Goal: Information Seeking & Learning: Learn about a topic

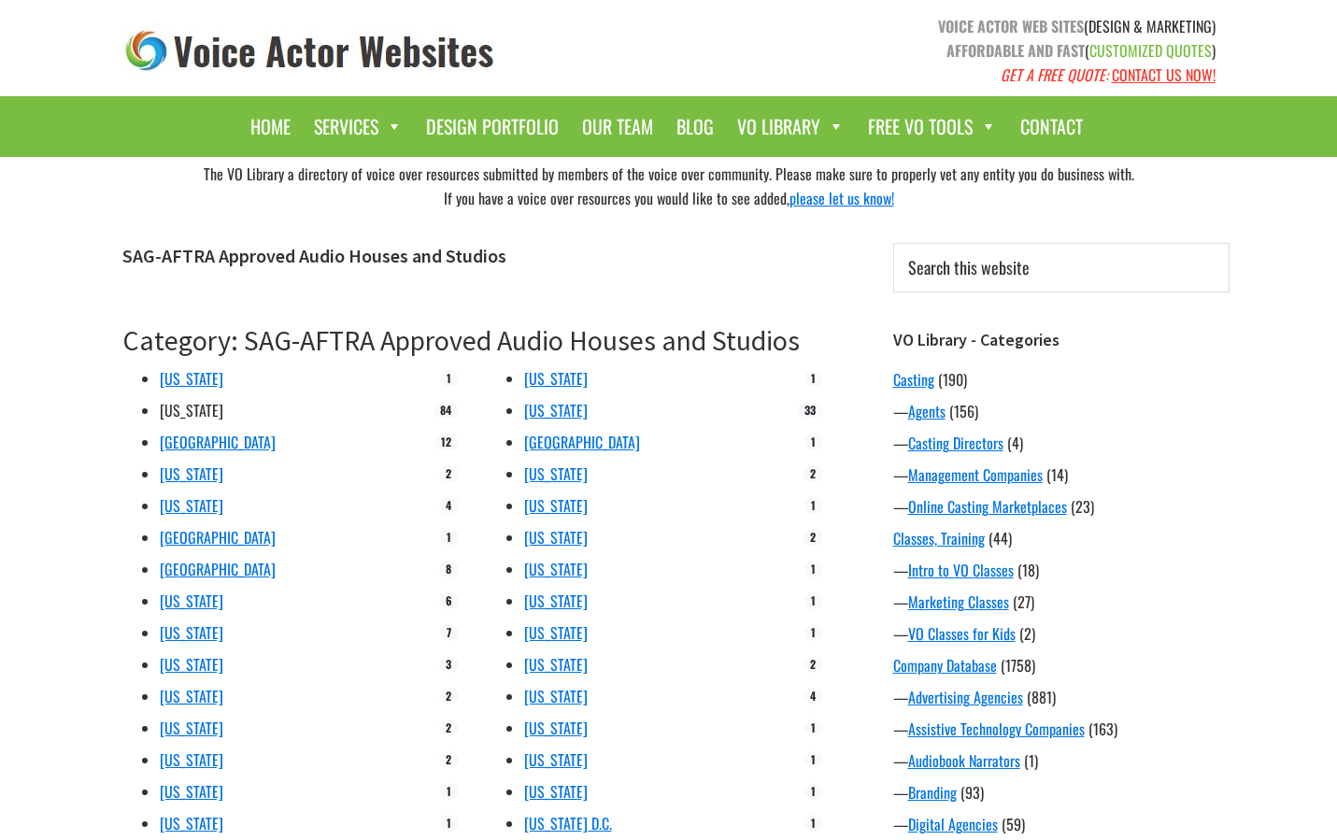
click at [195, 409] on link "[US_STATE]" at bounding box center [192, 410] width 64 height 22
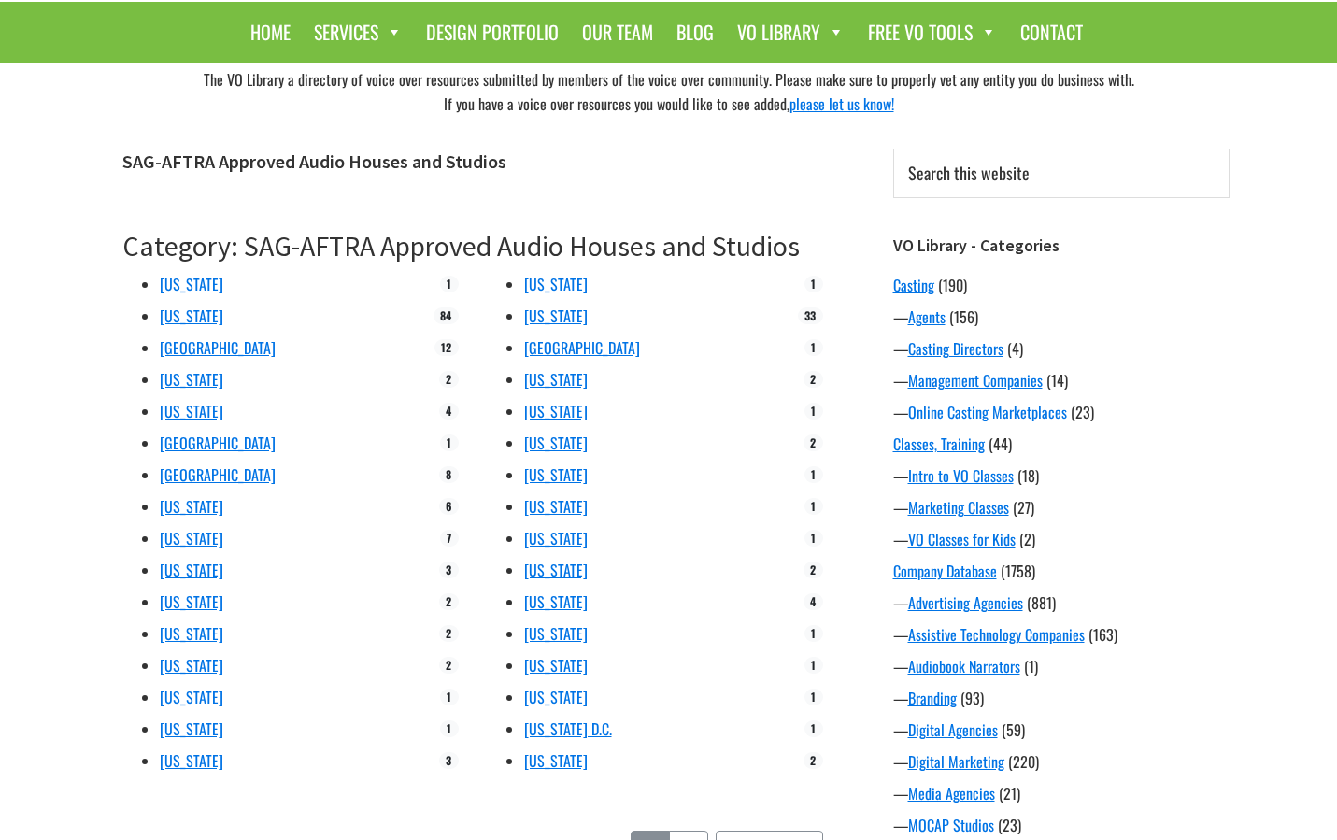
scroll to position [100, 0]
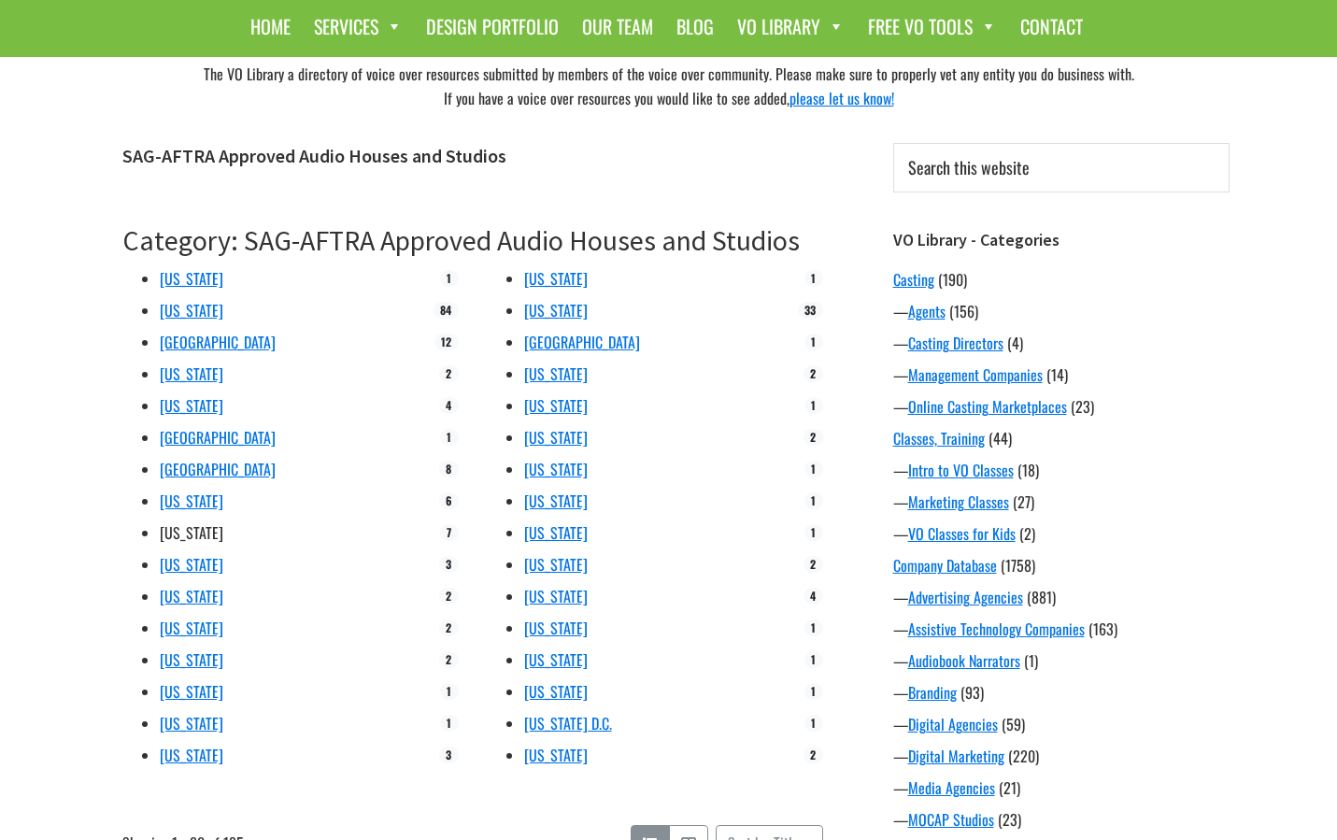
click at [184, 535] on link "Georgia" at bounding box center [192, 532] width 64 height 22
click at [562, 309] on link "New York" at bounding box center [556, 310] width 64 height 22
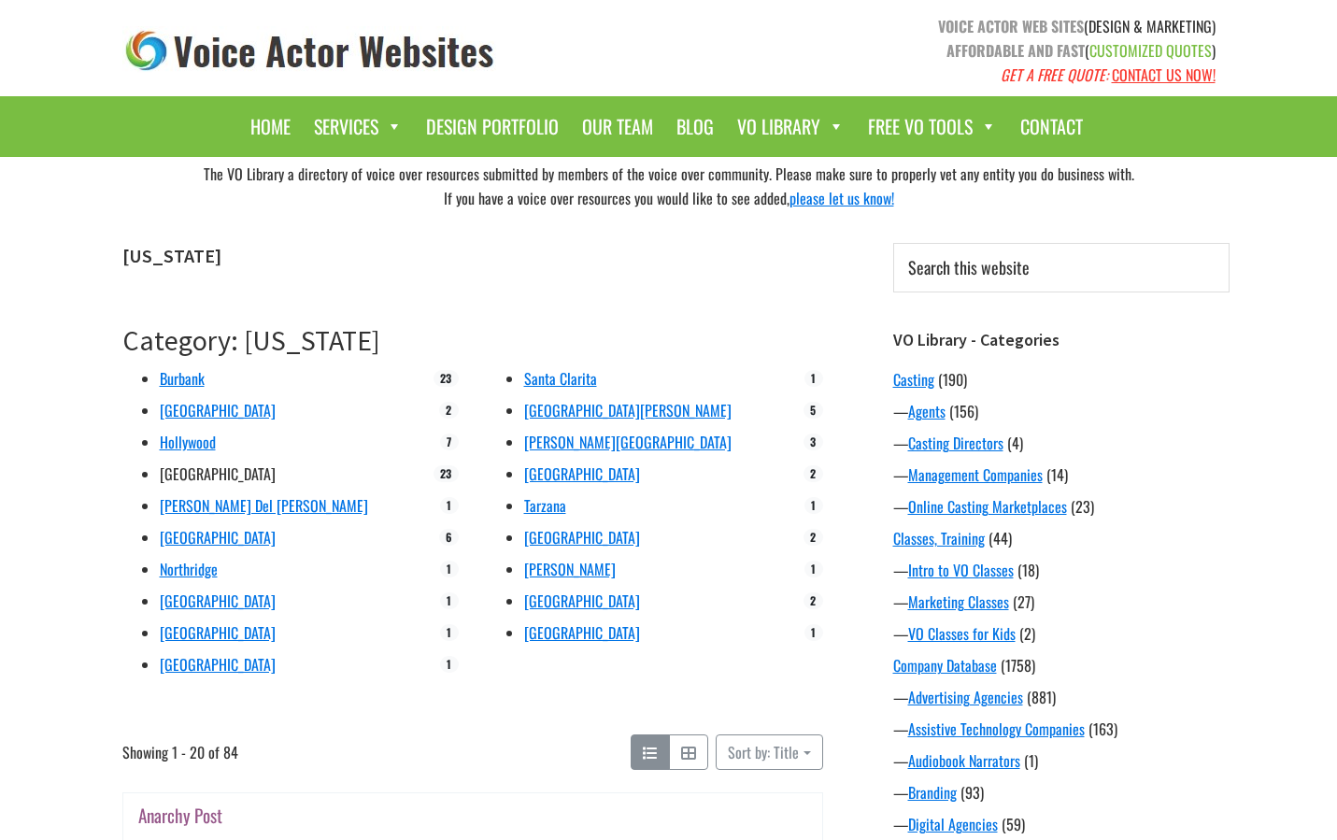
click at [203, 470] on link "[GEOGRAPHIC_DATA]" at bounding box center [218, 474] width 116 height 22
click at [198, 446] on link "Hollywood" at bounding box center [188, 442] width 56 height 22
click at [193, 379] on link "Burbank" at bounding box center [182, 378] width 45 height 22
click at [585, 410] on link "Santa Monica" at bounding box center [627, 410] width 207 height 22
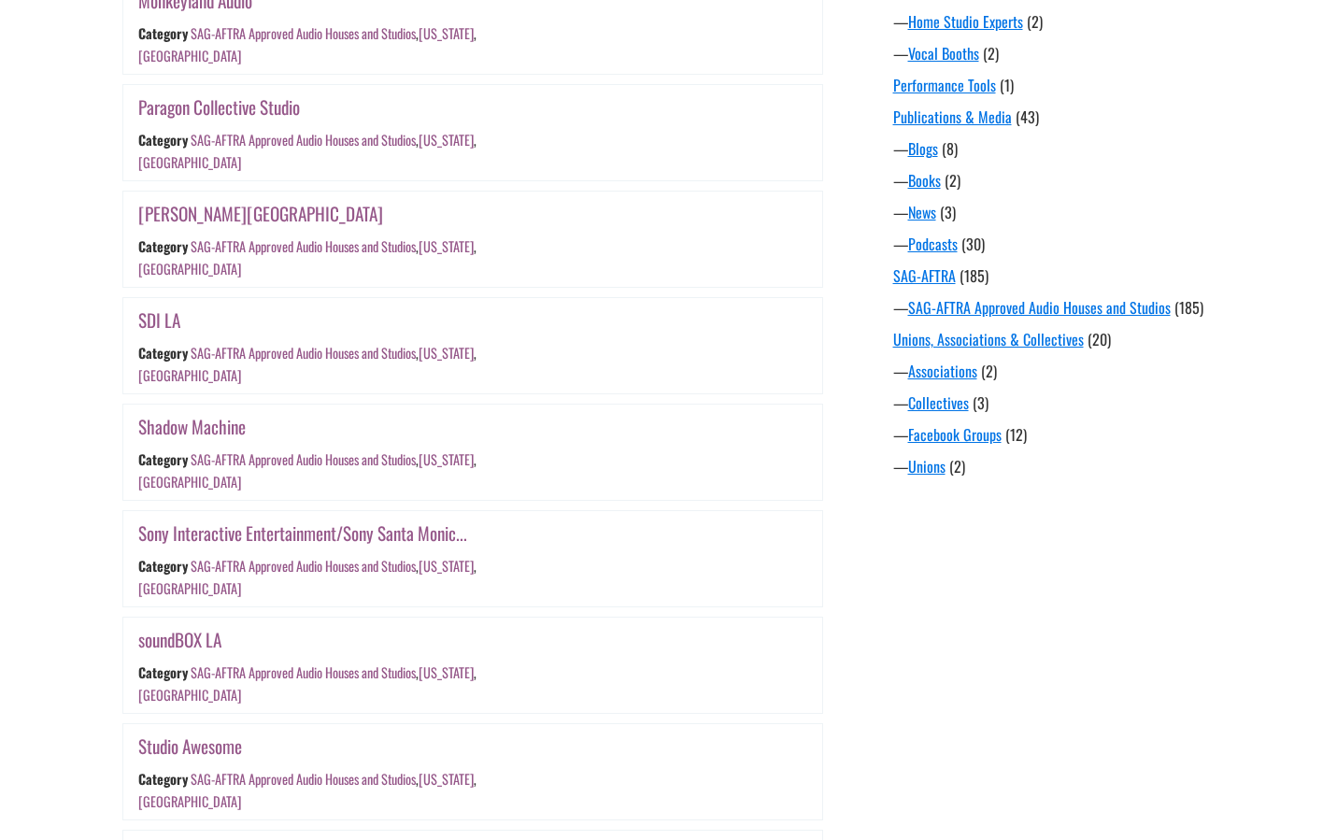
scroll to position [1414, 0]
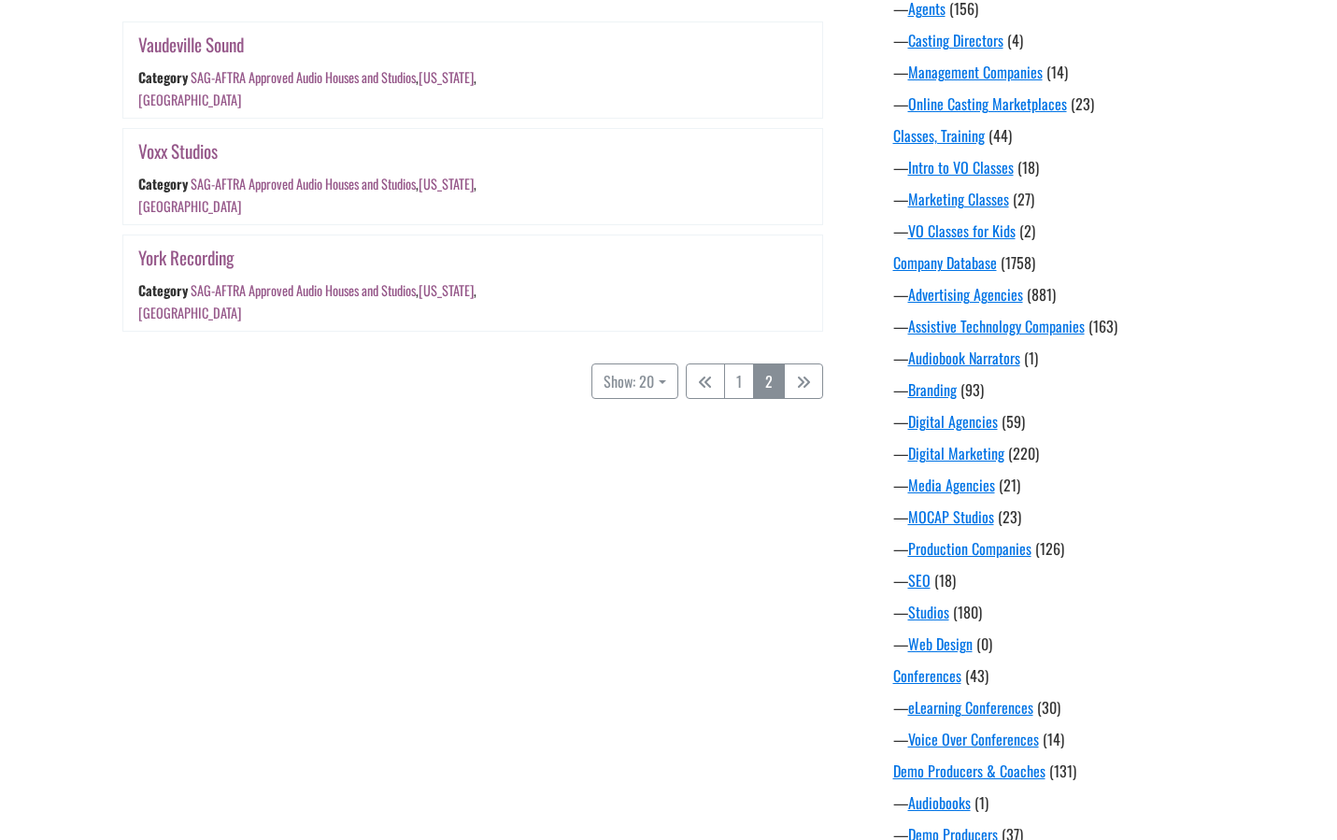
scroll to position [366, 0]
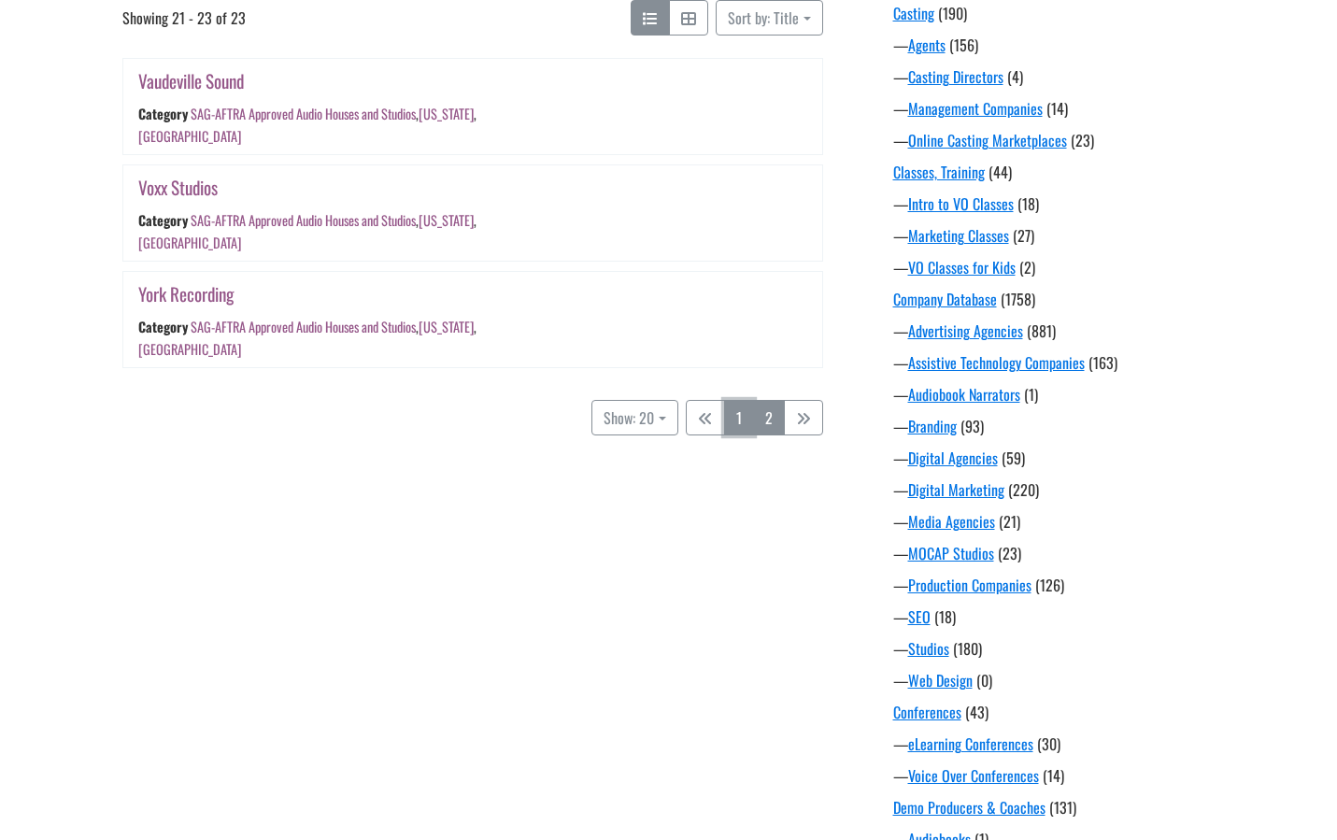
click at [733, 400] on link "1" at bounding box center [739, 418] width 30 height 36
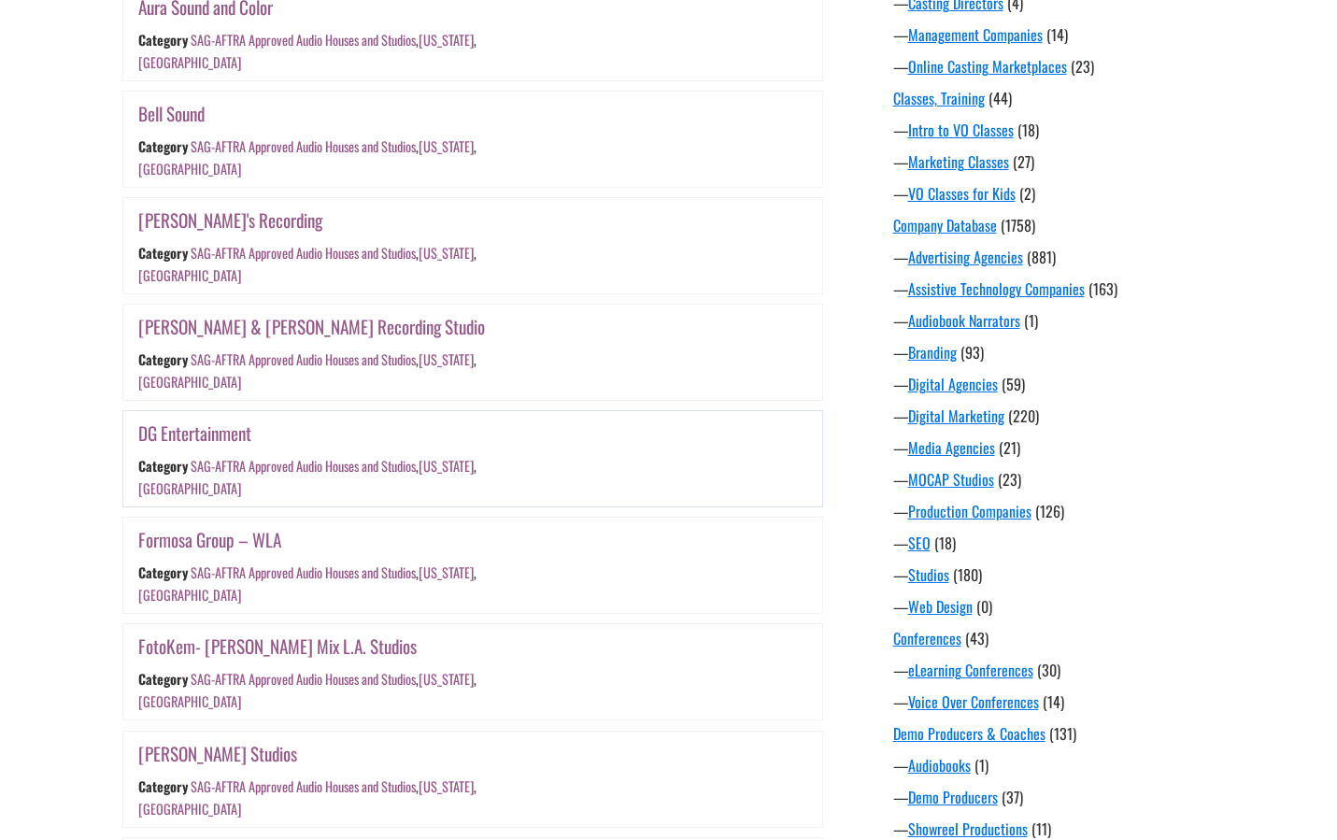
scroll to position [446, 0]
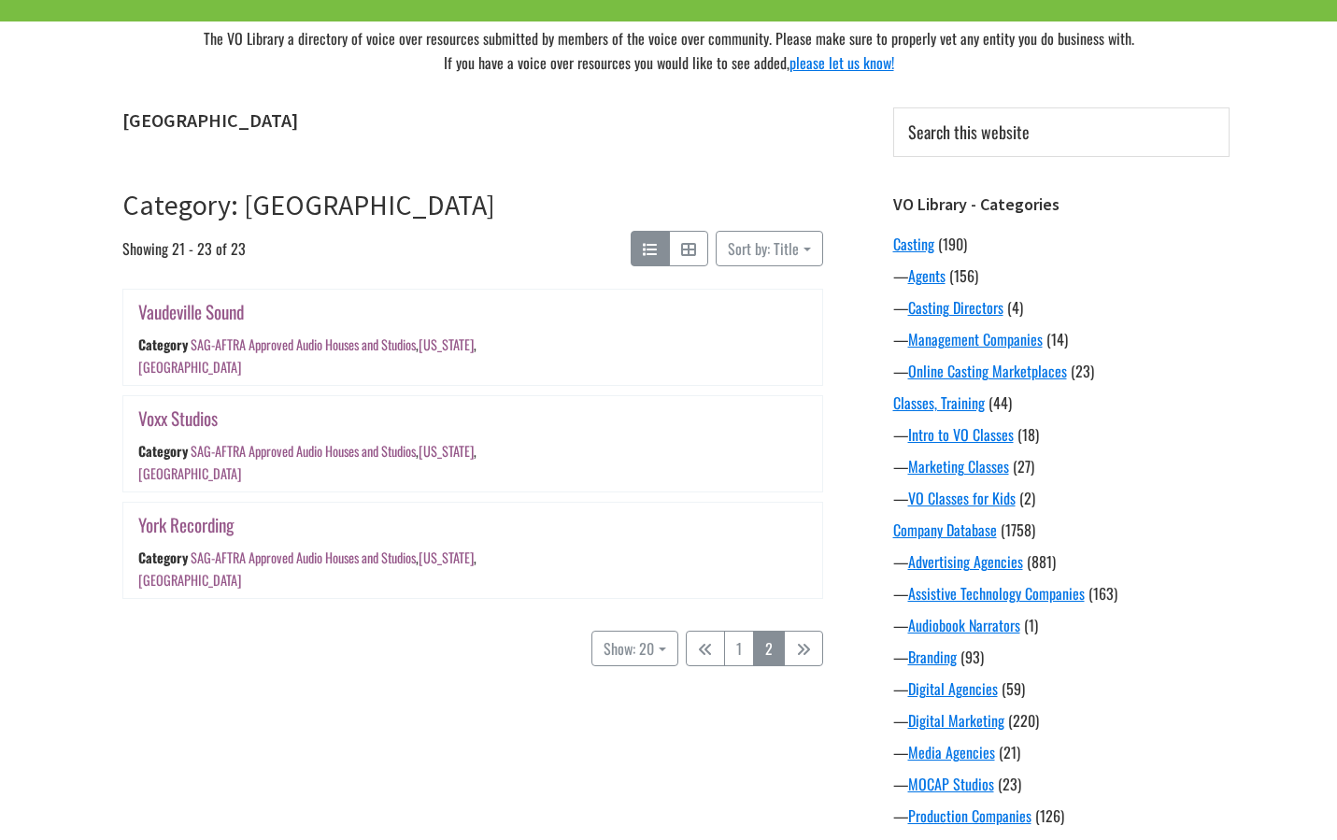
scroll to position [94, 0]
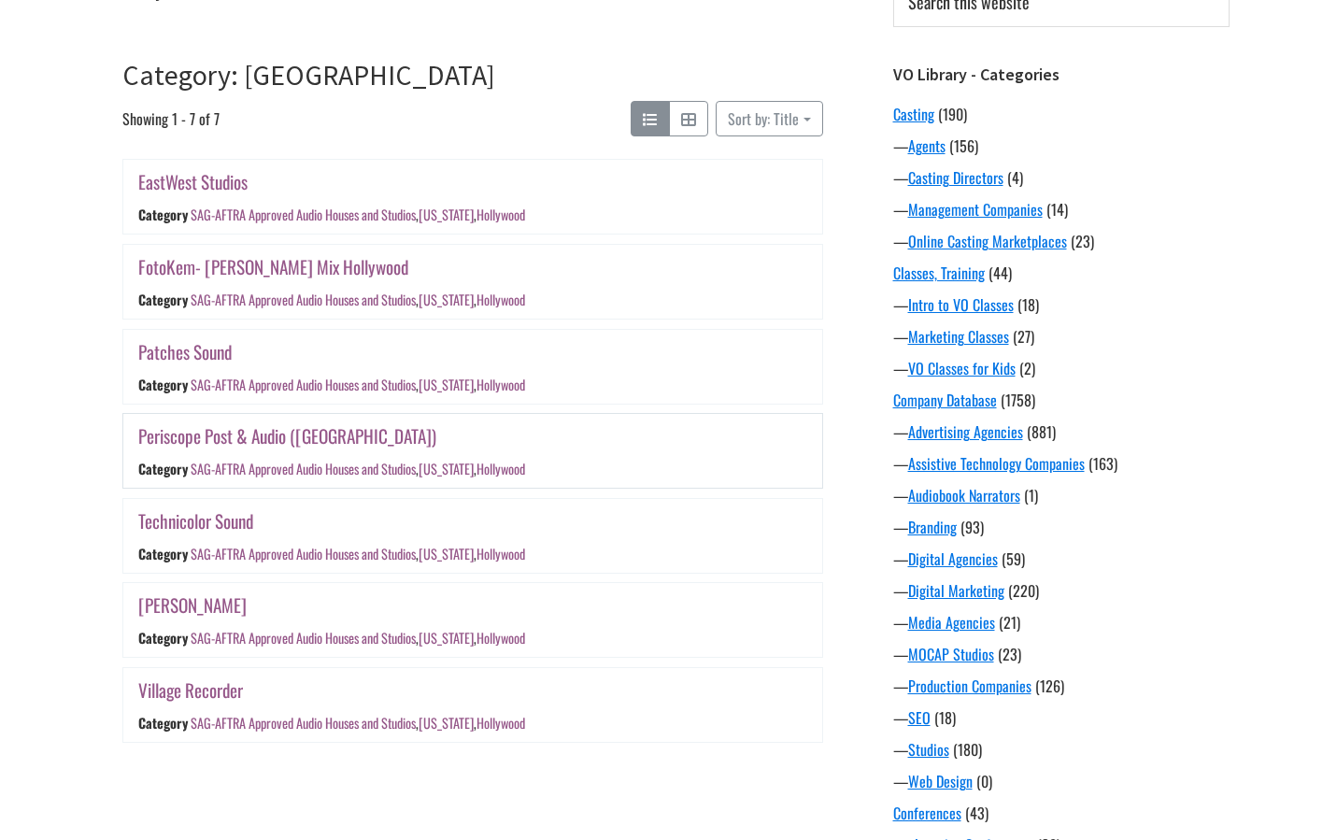
scroll to position [264, 0]
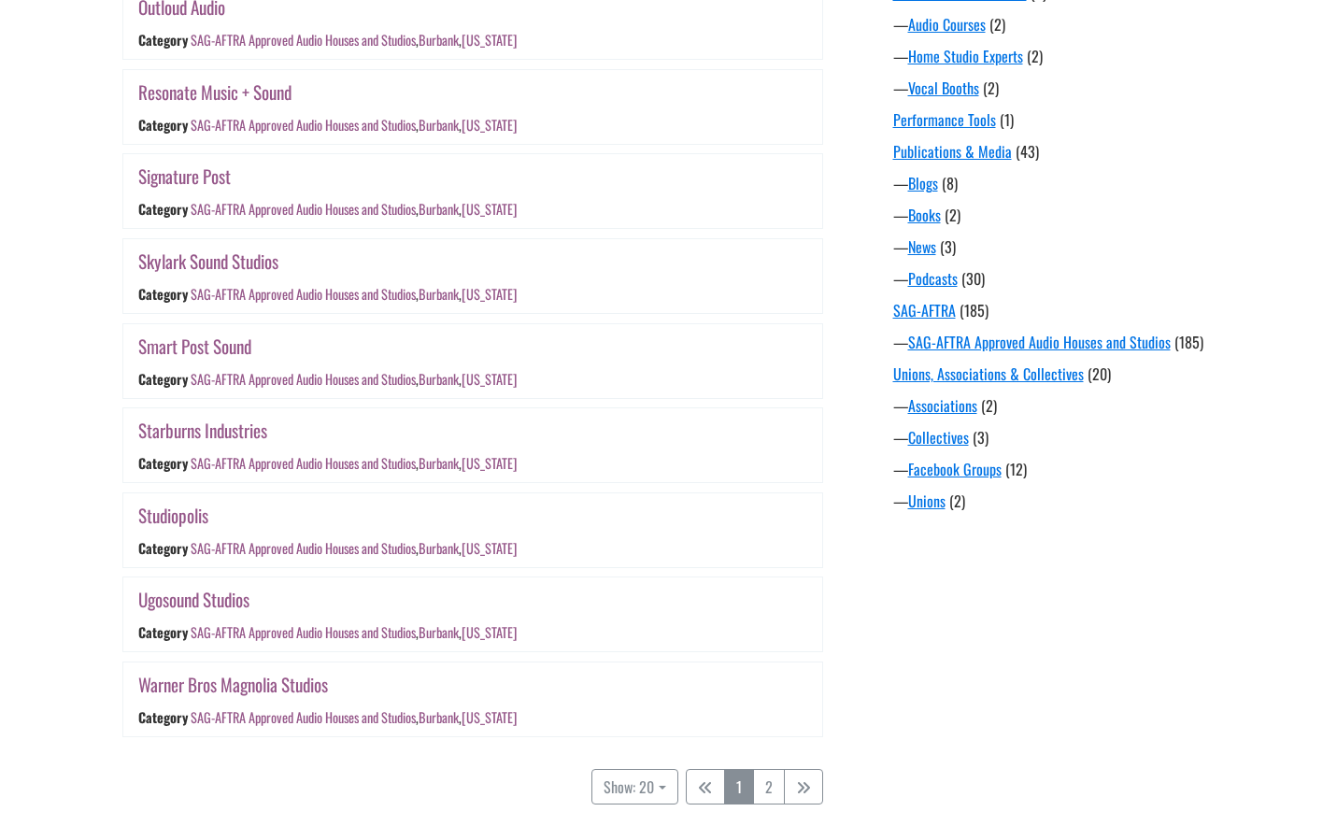
scroll to position [1379, 0]
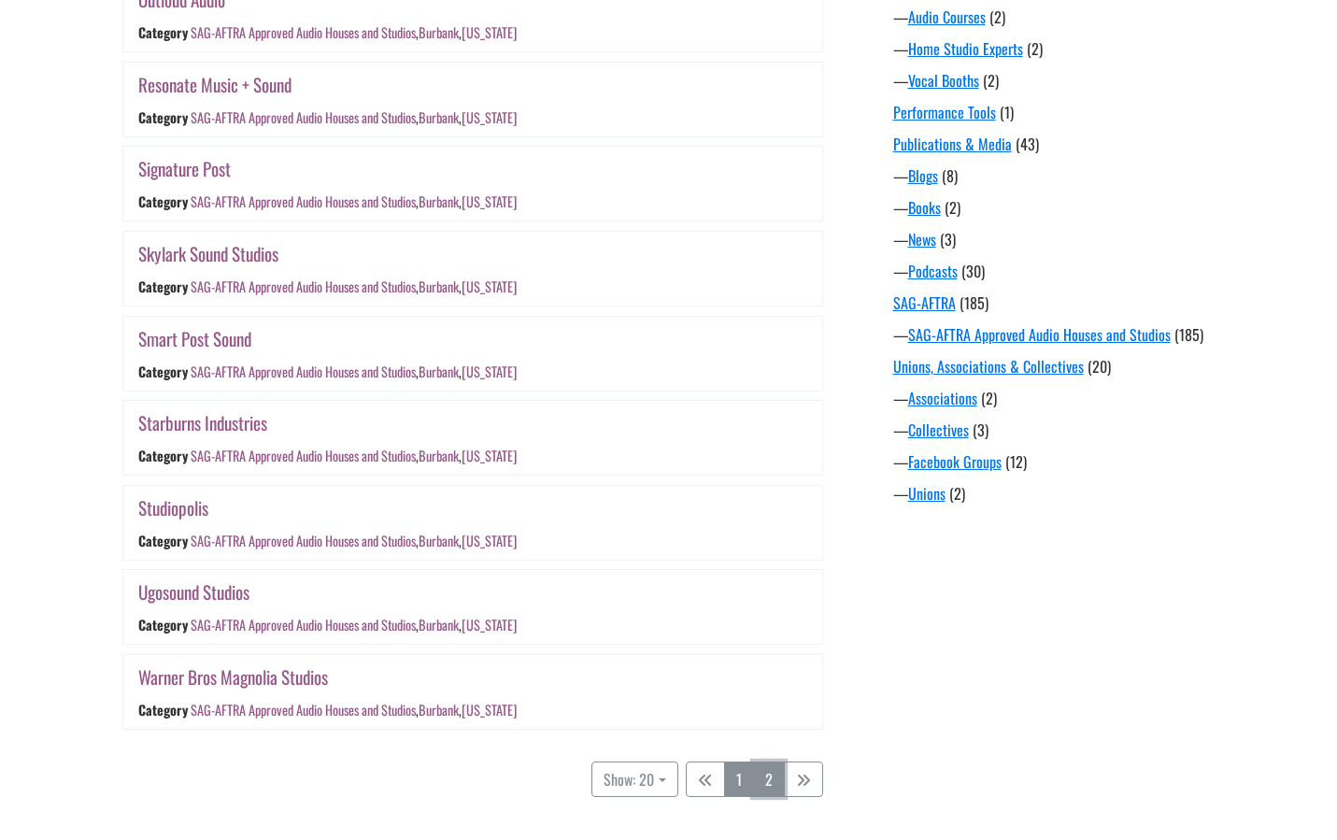
click at [764, 775] on link "2" at bounding box center [769, 780] width 32 height 36
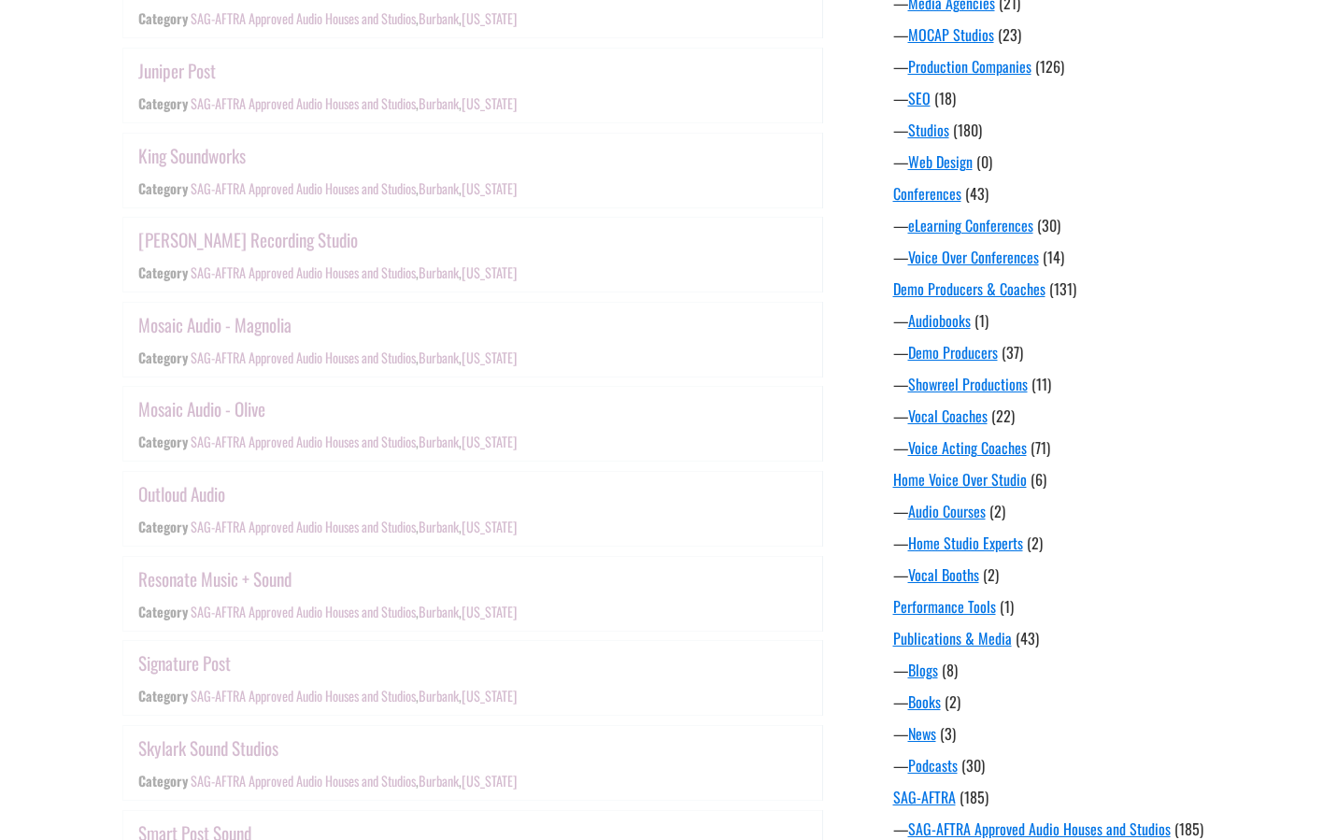
scroll to position [366, 0]
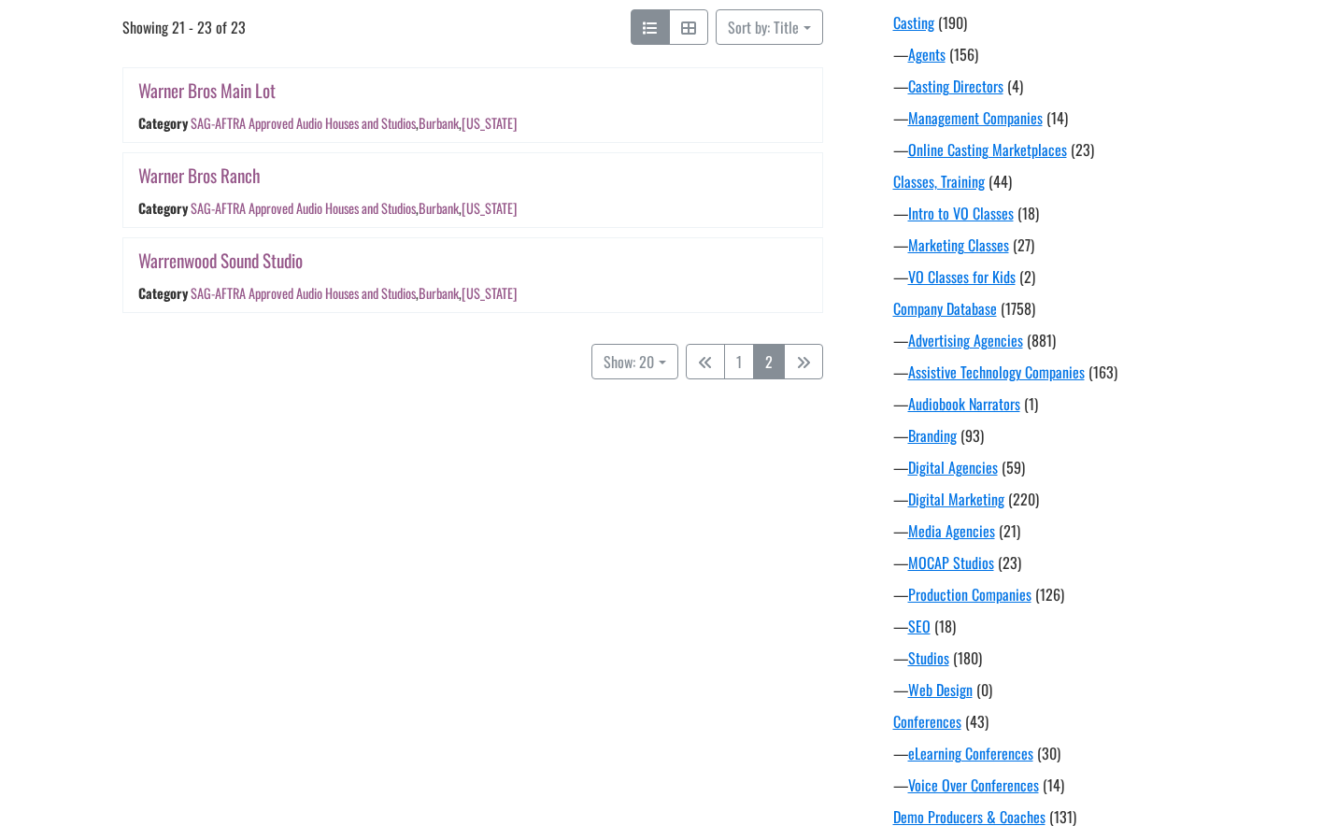
scroll to position [353, 0]
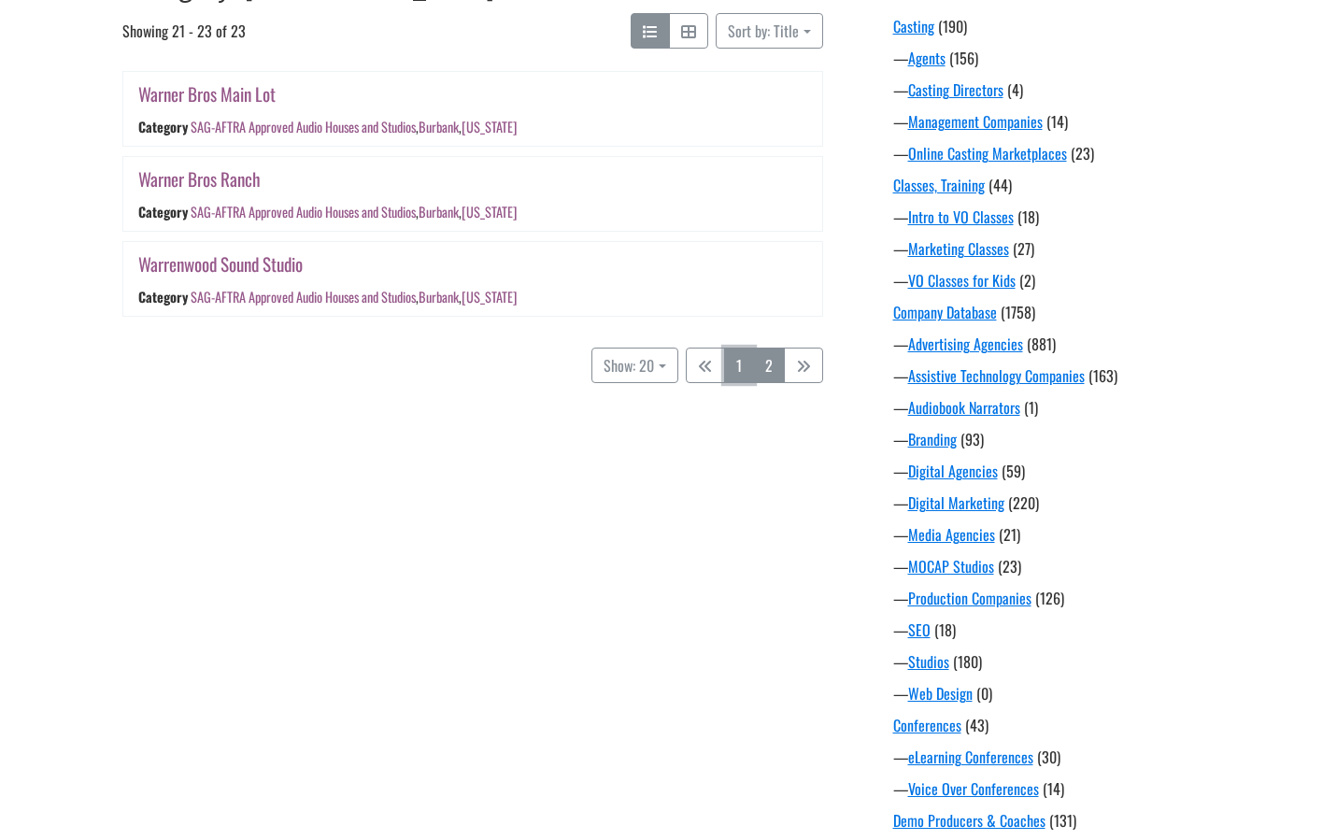
click at [734, 371] on link "1" at bounding box center [739, 366] width 30 height 36
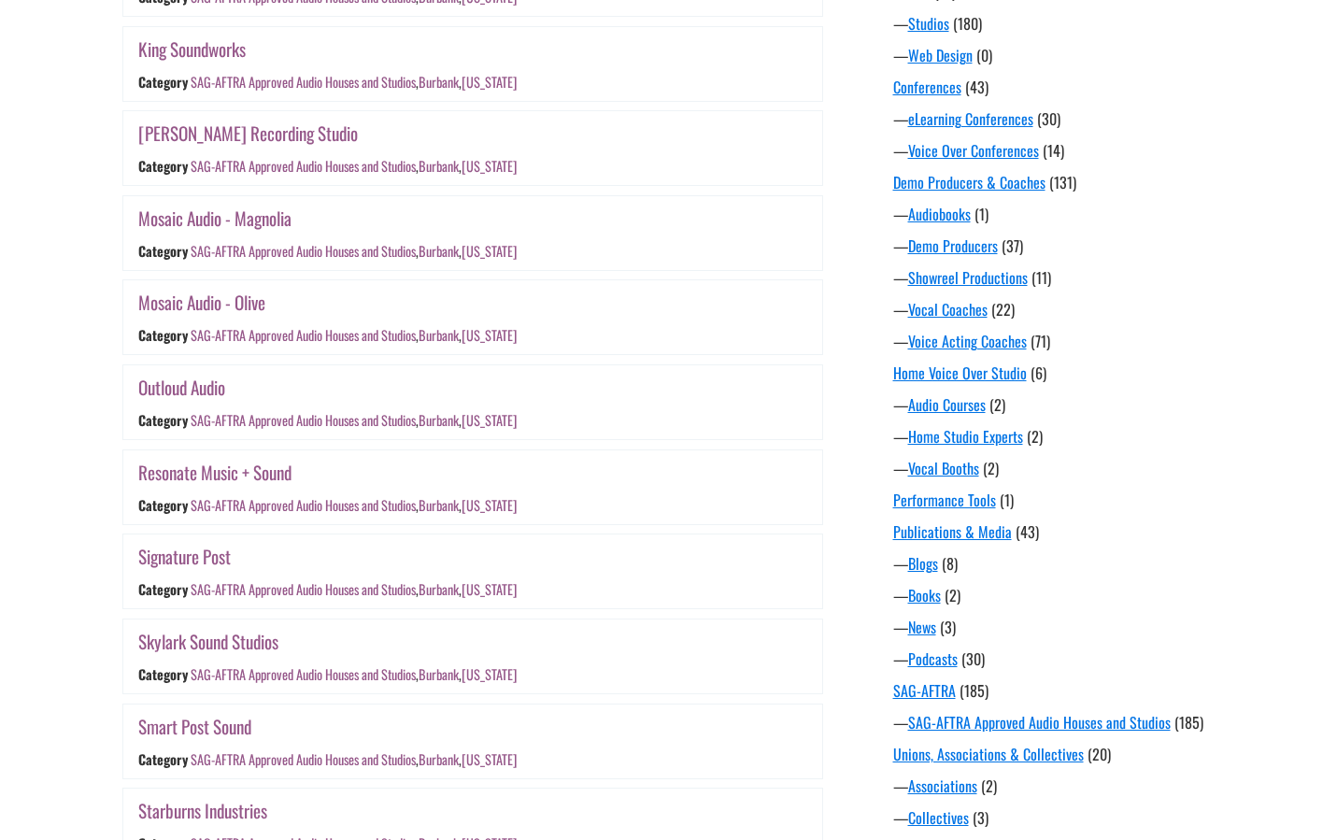
scroll to position [999, 0]
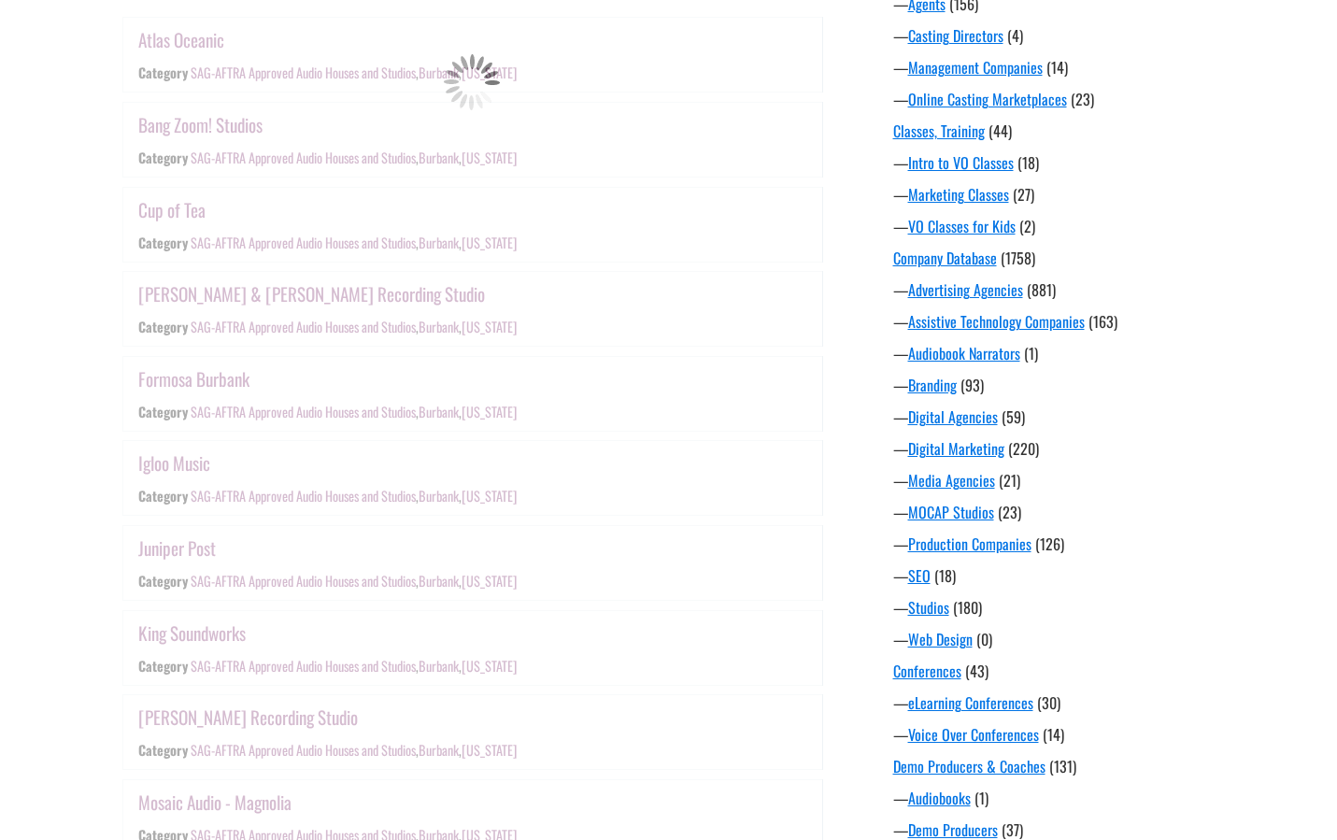
scroll to position [366, 0]
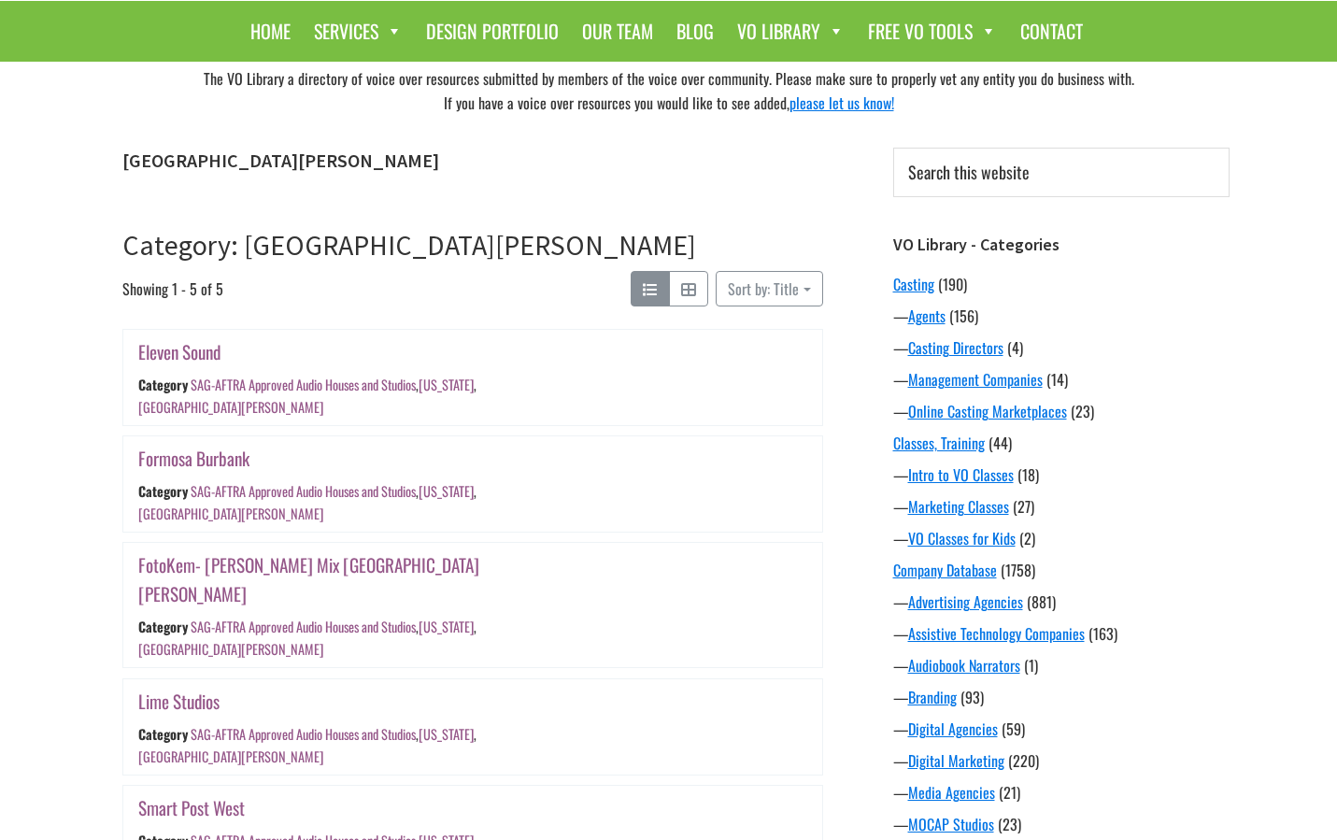
scroll to position [106, 0]
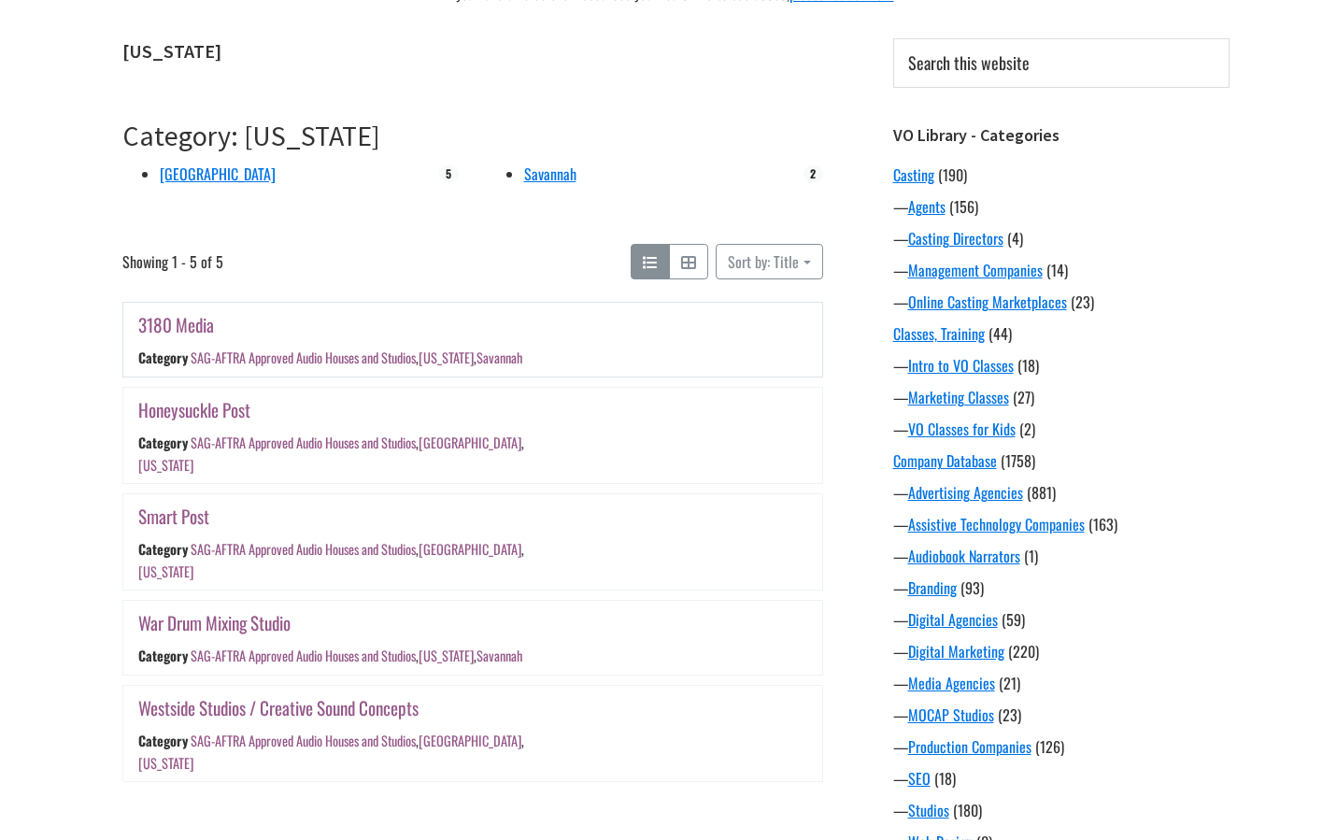
scroll to position [204, 0]
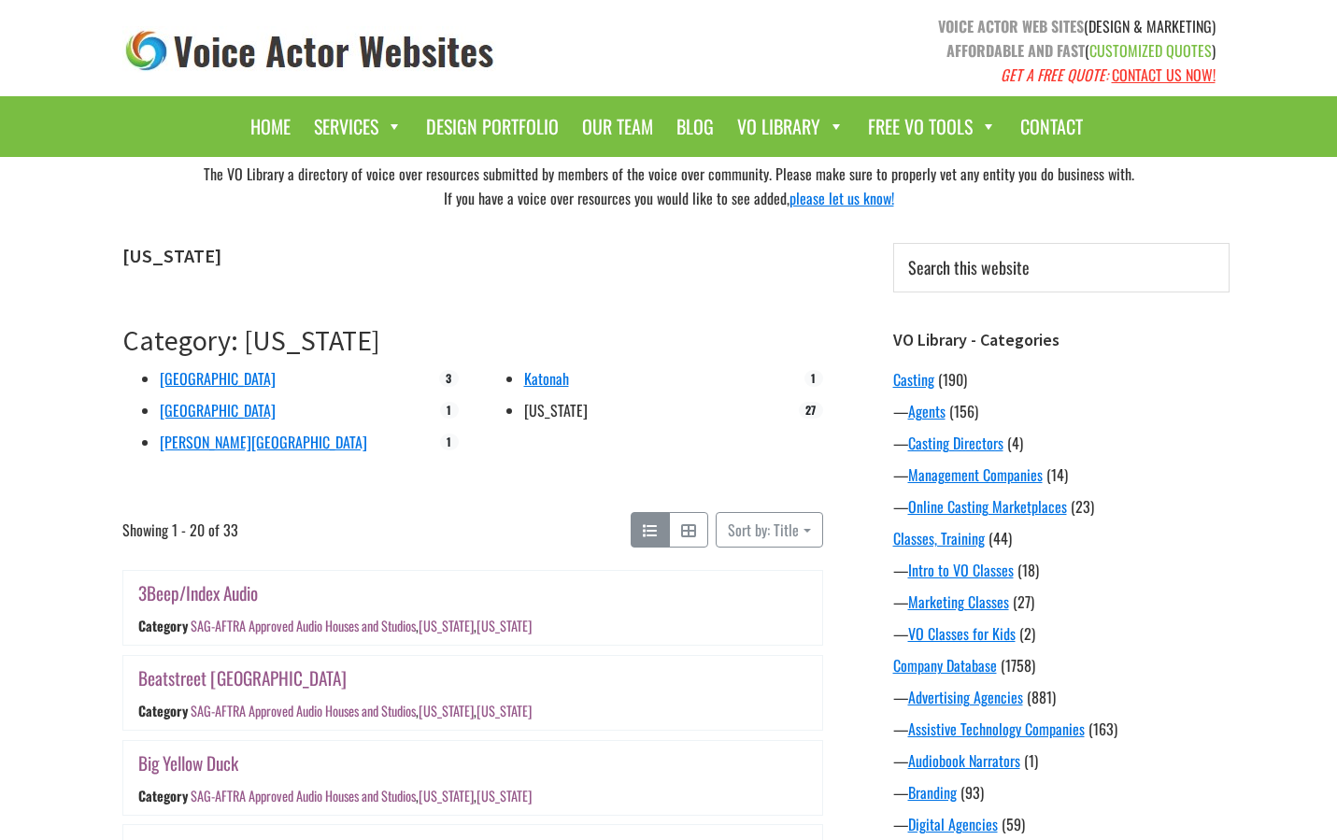
click at [535, 416] on link "[US_STATE]" at bounding box center [556, 410] width 64 height 22
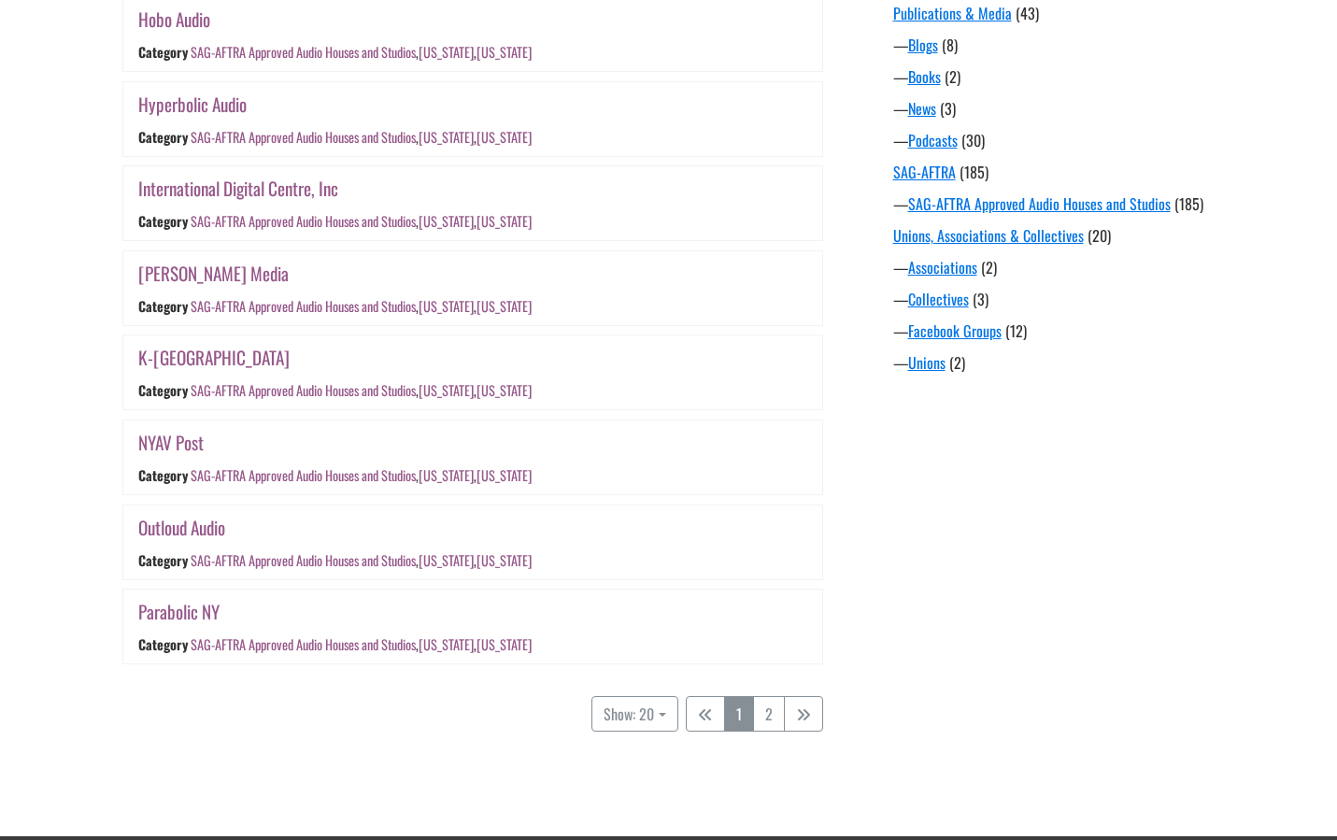
scroll to position [1513, 0]
